Goal: Task Accomplishment & Management: Manage account settings

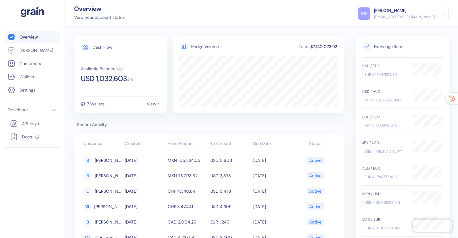
click at [406, 11] on div "[PERSON_NAME]" at bounding box center [390, 10] width 32 height 6
click at [407, 31] on div "Sign Out" at bounding box center [401, 29] width 87 height 10
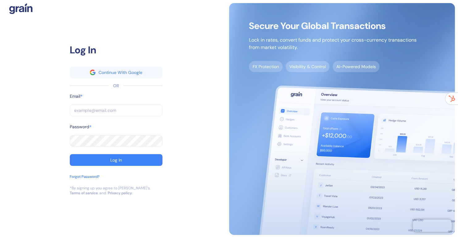
click at [110, 110] on input "text" at bounding box center [116, 111] width 93 height 12
click at [0, 238] on com-1password-button at bounding box center [0, 238] width 0 height 0
type input "[EMAIL_ADDRESS][DOMAIN_NAME]"
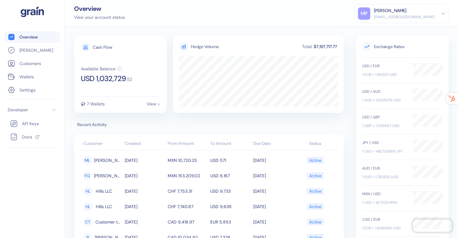
click at [422, 17] on div "[EMAIL_ADDRESS][DOMAIN_NAME]" at bounding box center [404, 17] width 61 height 6
click at [317, 12] on div "Overview View your account status MP [PERSON_NAME] [PERSON_NAME][EMAIL_ADDRESS]…" at bounding box center [261, 13] width 393 height 27
